Goal: Entertainment & Leisure: Browse casually

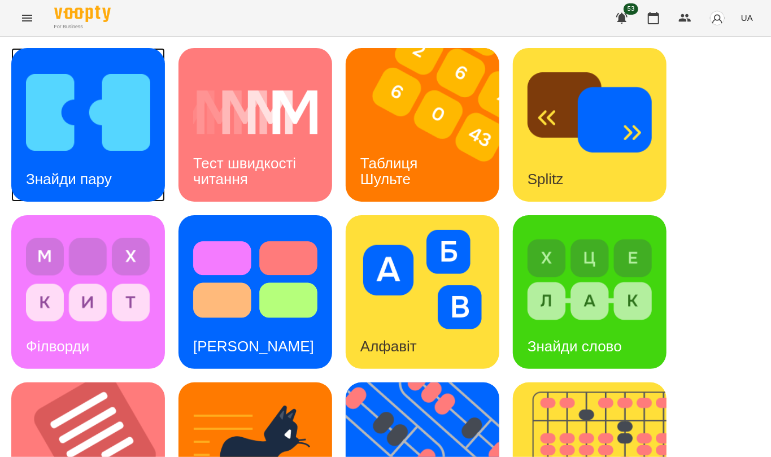
click at [60, 142] on img at bounding box center [88, 112] width 124 height 99
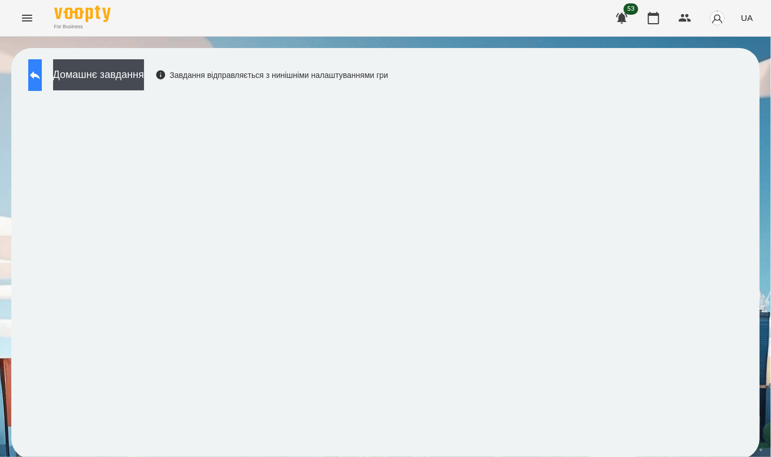
click at [41, 77] on icon at bounding box center [35, 75] width 14 height 14
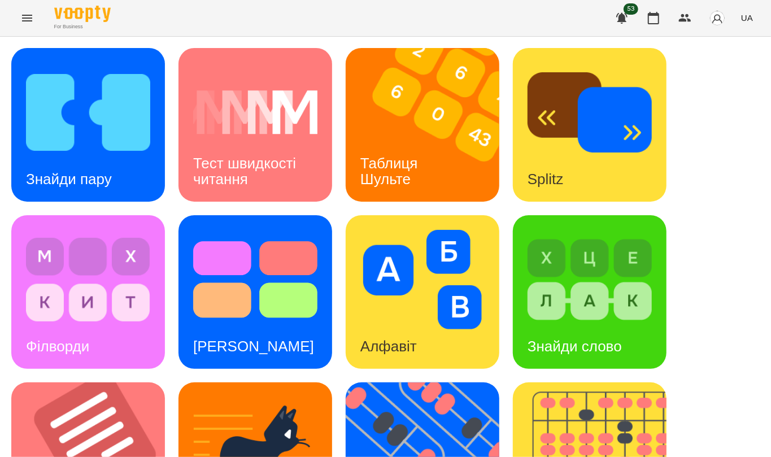
scroll to position [425, 0]
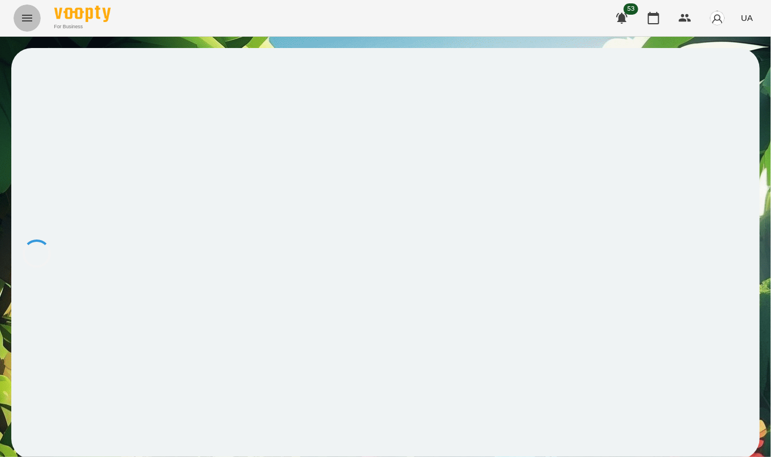
click at [19, 20] on button "Menu" at bounding box center [27, 18] width 27 height 27
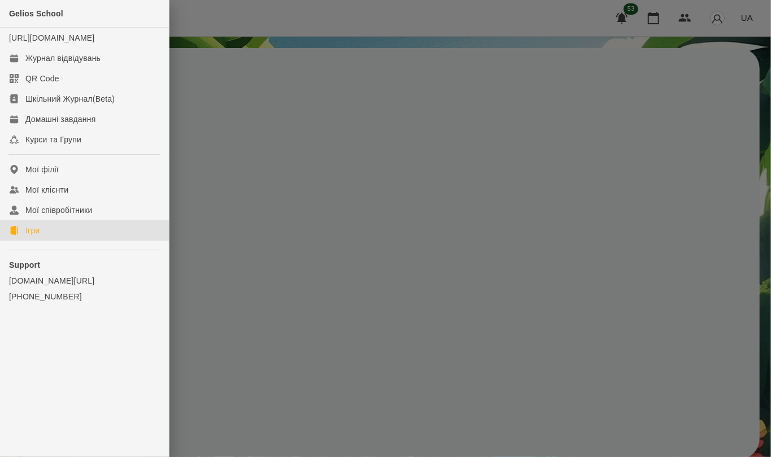
click at [39, 236] on div "Ігри" at bounding box center [32, 230] width 14 height 11
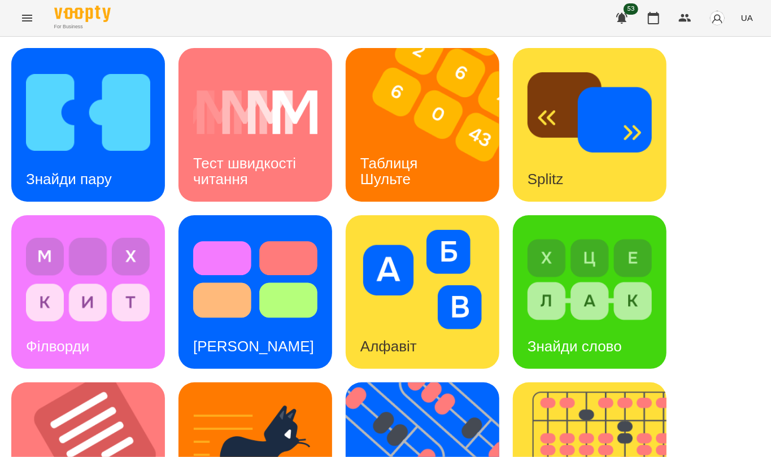
scroll to position [425, 0]
